Goal: Navigation & Orientation: Find specific page/section

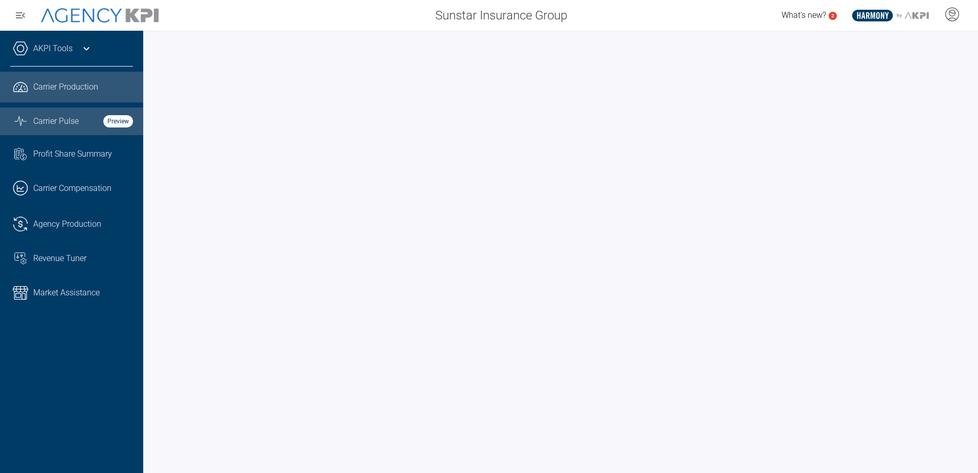
click at [73, 118] on span "Carrier Pulse" at bounding box center [56, 121] width 46 height 12
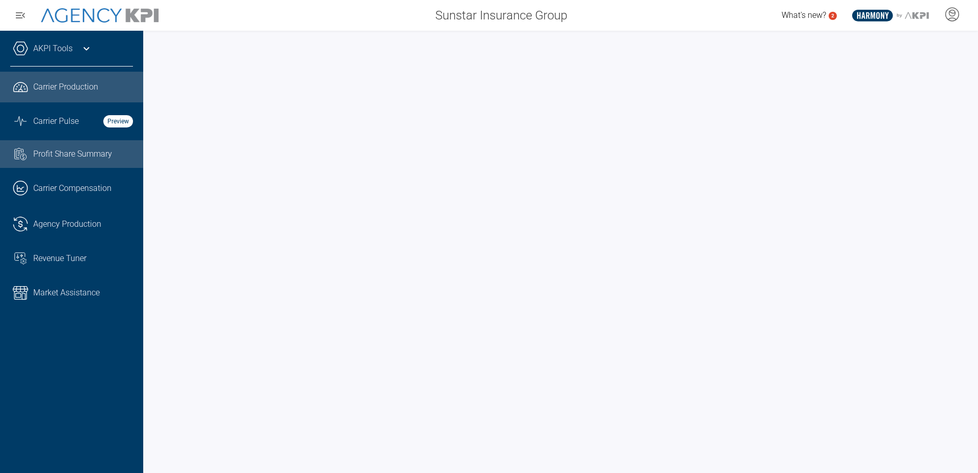
click at [90, 160] on span "Profit Share Summary" at bounding box center [72, 154] width 79 height 12
click at [88, 47] on icon at bounding box center [86, 48] width 12 height 12
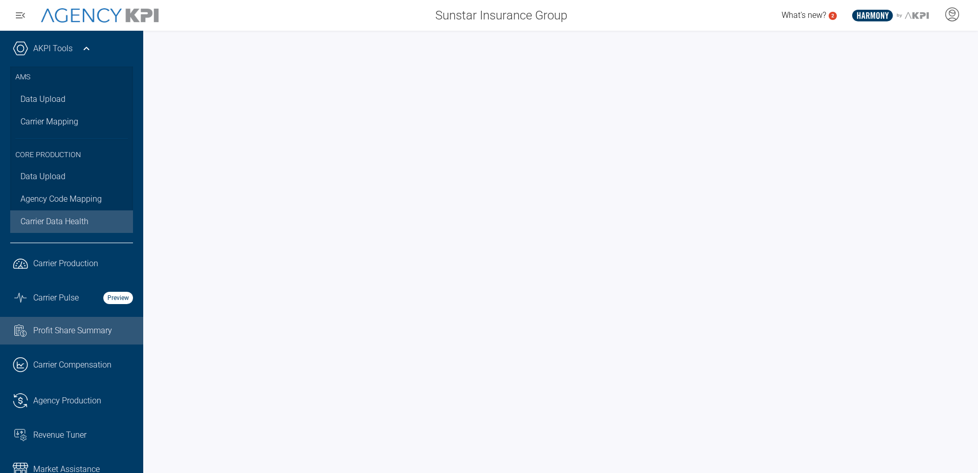
click at [55, 221] on span "Carrier Data Health" at bounding box center [54, 221] width 68 height 12
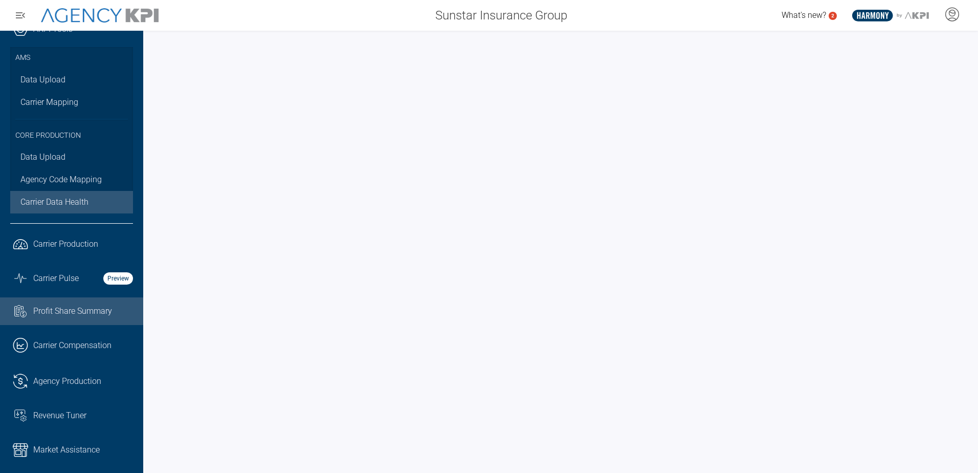
scroll to position [27, 0]
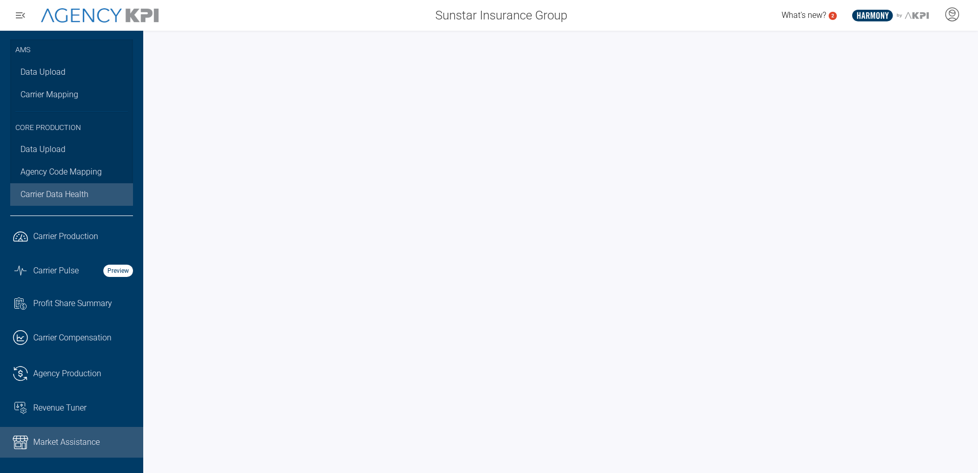
click at [69, 437] on span "Market Assistance" at bounding box center [66, 442] width 66 height 12
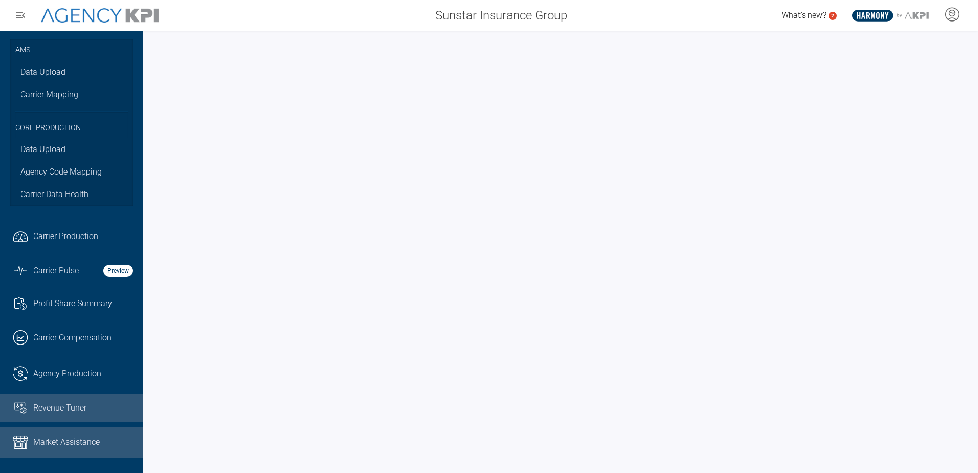
click at [90, 410] on div "Revenue Tuner" at bounding box center [83, 408] width 100 height 12
click at [81, 428] on link "Market Assistance" at bounding box center [71, 442] width 143 height 31
click at [44, 406] on span "Revenue Tuner" at bounding box center [59, 408] width 53 height 12
